Goal: Navigation & Orientation: Find specific page/section

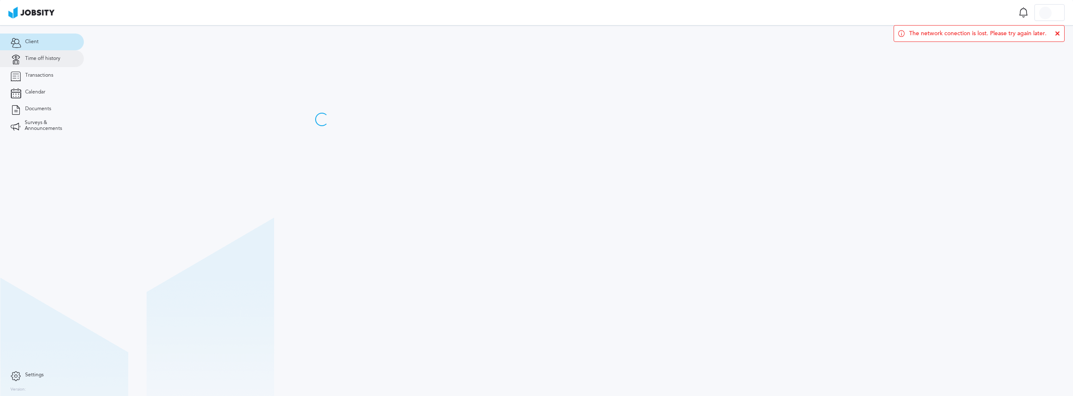
click at [50, 58] on span "Time off history" at bounding box center [42, 59] width 35 height 6
drag, startPoint x: 1054, startPoint y: 35, endPoint x: 1057, endPoint y: 38, distance: 4.5
click at [1053, 35] on div "The network conection is lost. Please try again later." at bounding box center [979, 33] width 171 height 17
click at [1058, 37] on div "The network conection is lost. Please try again later." at bounding box center [979, 33] width 171 height 17
click at [1055, 33] on icon at bounding box center [1057, 33] width 5 height 5
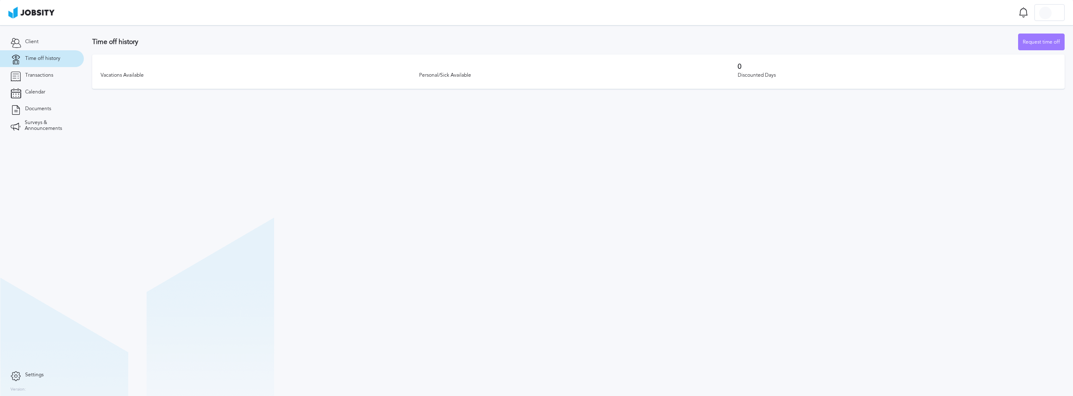
click at [36, 56] on span "Time off history" at bounding box center [42, 59] width 35 height 6
click at [37, 96] on link "Calendar" at bounding box center [42, 92] width 84 height 17
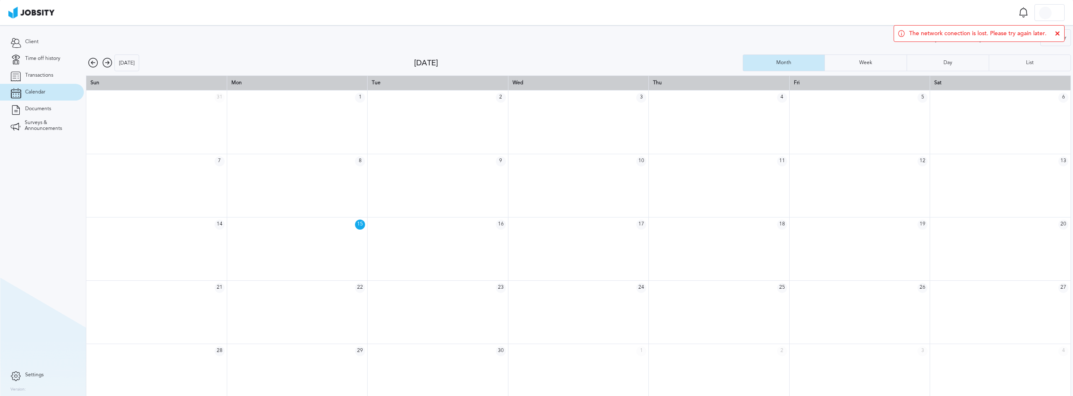
click at [358, 223] on span "15" at bounding box center [360, 225] width 10 height 10
click at [355, 223] on span "15" at bounding box center [360, 225] width 10 height 10
click at [355, 224] on span "15" at bounding box center [360, 225] width 10 height 10
click at [359, 226] on span "15" at bounding box center [360, 225] width 10 height 10
click at [458, 237] on td at bounding box center [438, 248] width 140 height 63
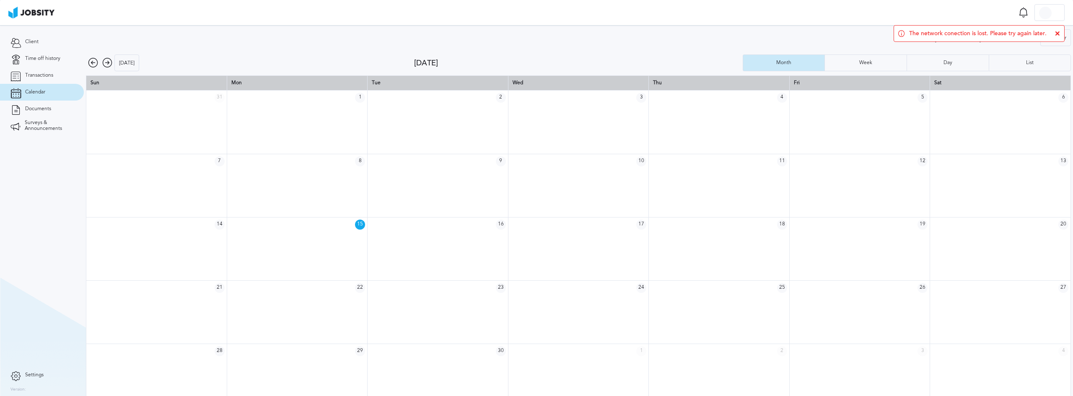
click at [109, 61] on icon at bounding box center [107, 63] width 10 height 10
click at [47, 106] on span "Documents" at bounding box center [38, 109] width 26 height 6
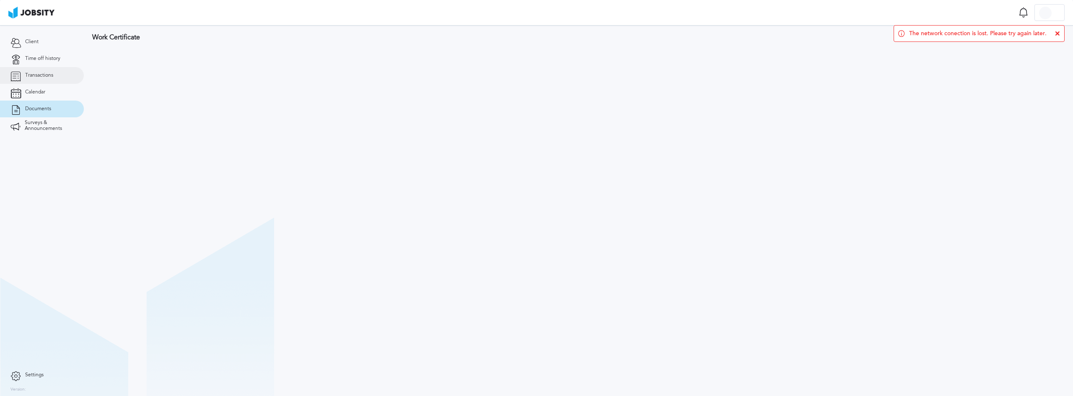
click at [37, 77] on span "Transactions" at bounding box center [39, 76] width 28 height 6
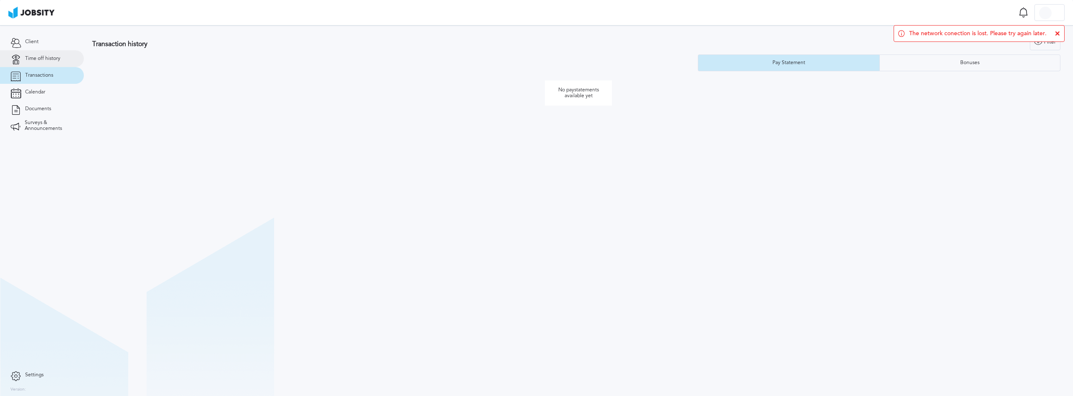
click at [52, 59] on span "Time off history" at bounding box center [42, 59] width 35 height 6
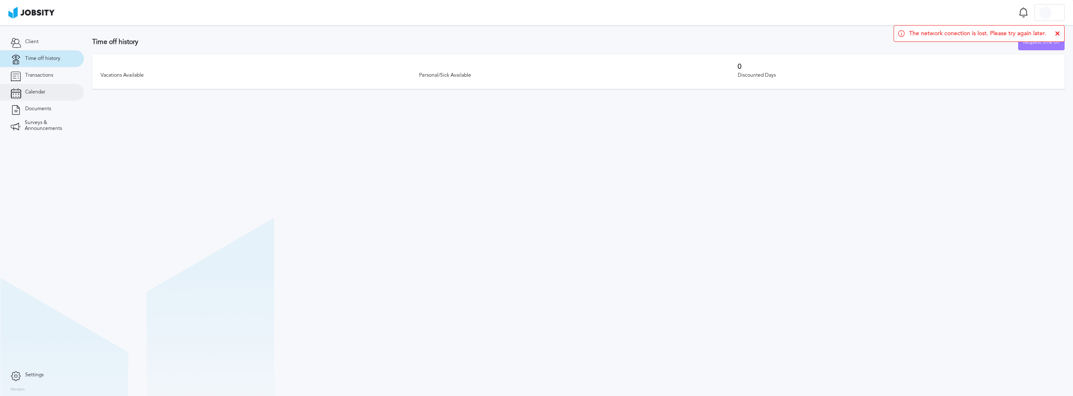
click at [42, 96] on link "Calendar" at bounding box center [42, 92] width 84 height 17
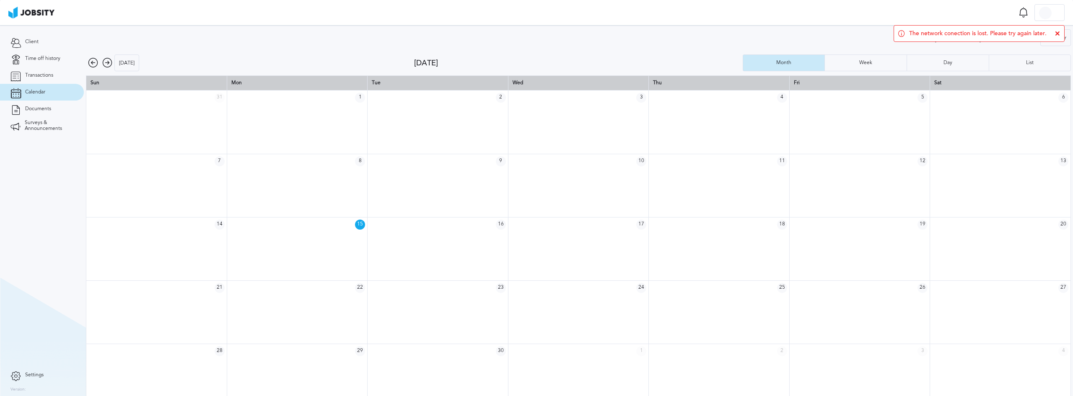
click at [1059, 34] on icon at bounding box center [1057, 33] width 5 height 5
click at [332, 39] on div "Holidays Birthdays Time Off Filter Type Holidays Birthdays Time Off Apply" at bounding box center [578, 39] width 985 height 21
click at [35, 78] on span "Transactions" at bounding box center [39, 76] width 28 height 6
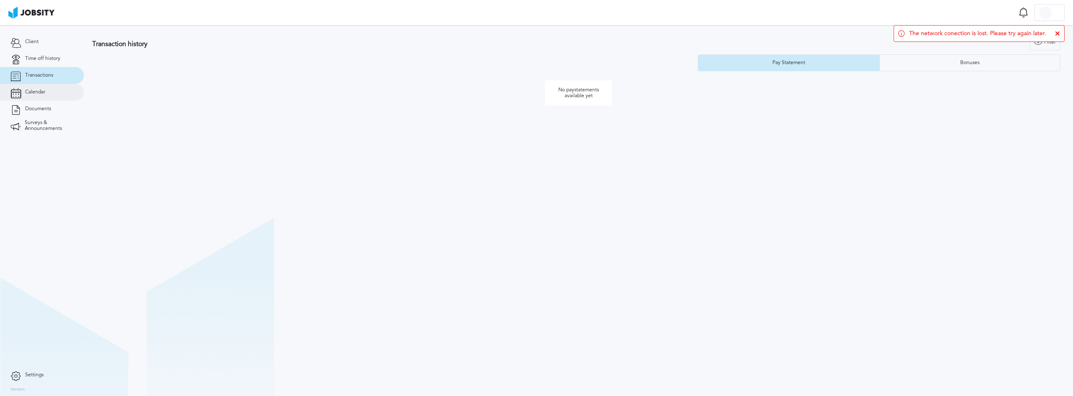
click at [39, 92] on span "Calendar" at bounding box center [35, 92] width 20 height 6
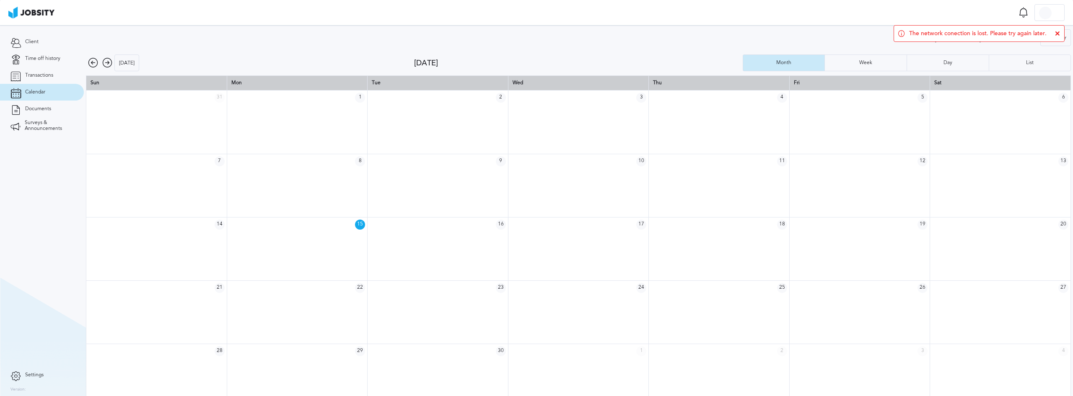
click at [238, 56] on div "[DATE]" at bounding box center [250, 62] width 328 height 17
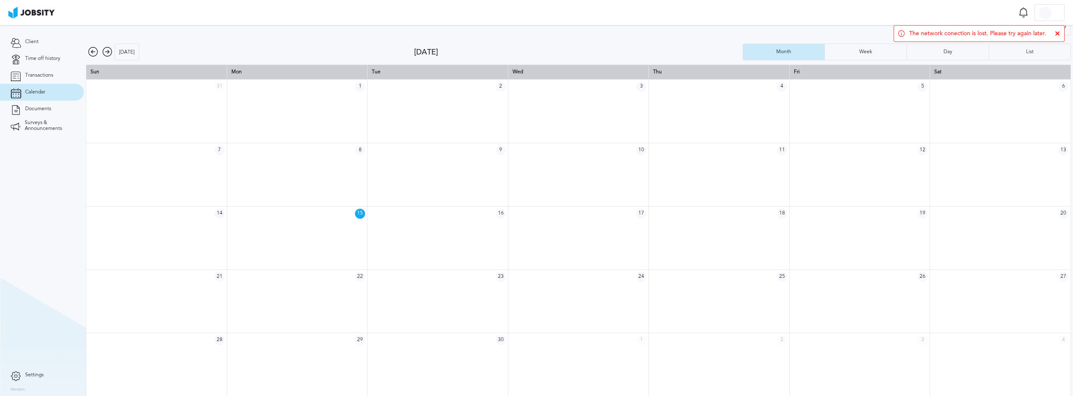
scroll to position [11, 0]
click at [1059, 32] on icon at bounding box center [1057, 33] width 5 height 5
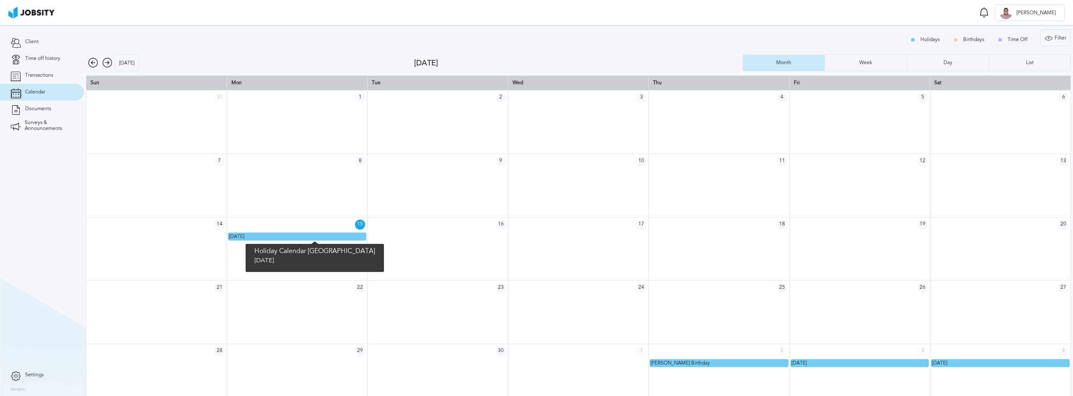
click at [295, 236] on div "[DATE]" at bounding box center [297, 236] width 137 height 7
